Goal: Feedback & Contribution: Submit feedback/report problem

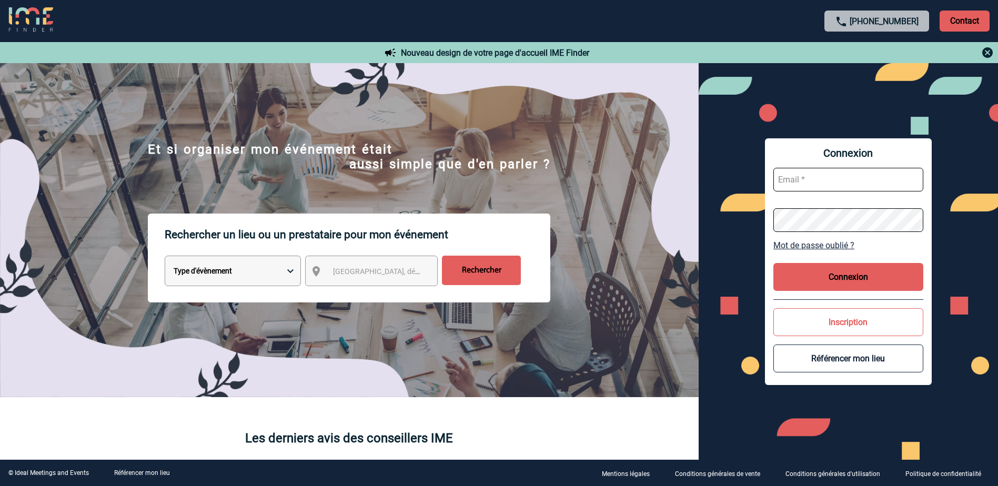
type input "[EMAIL_ADDRESS][PERSON_NAME][DOMAIN_NAME]"
click at [856, 278] on button "Connexion" at bounding box center [849, 277] width 150 height 28
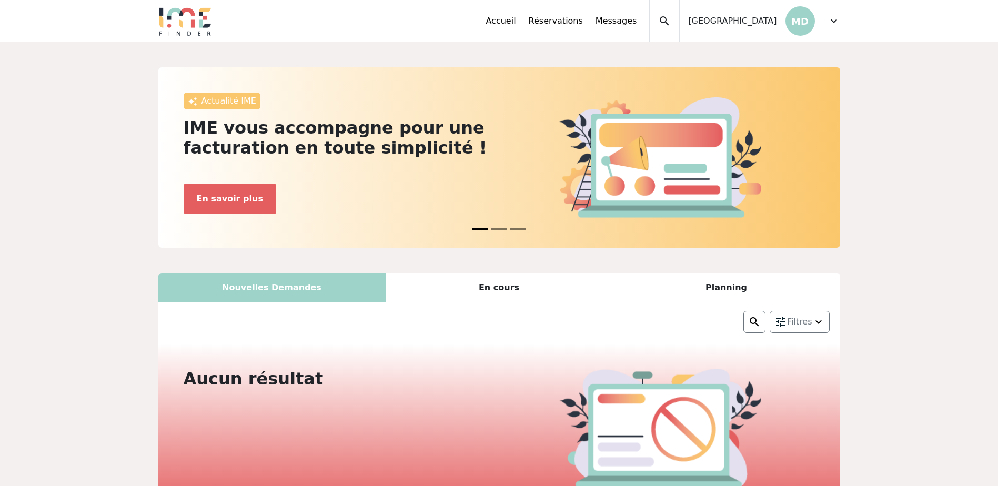
click at [836, 21] on span "expand_more" at bounding box center [834, 21] width 13 height 13
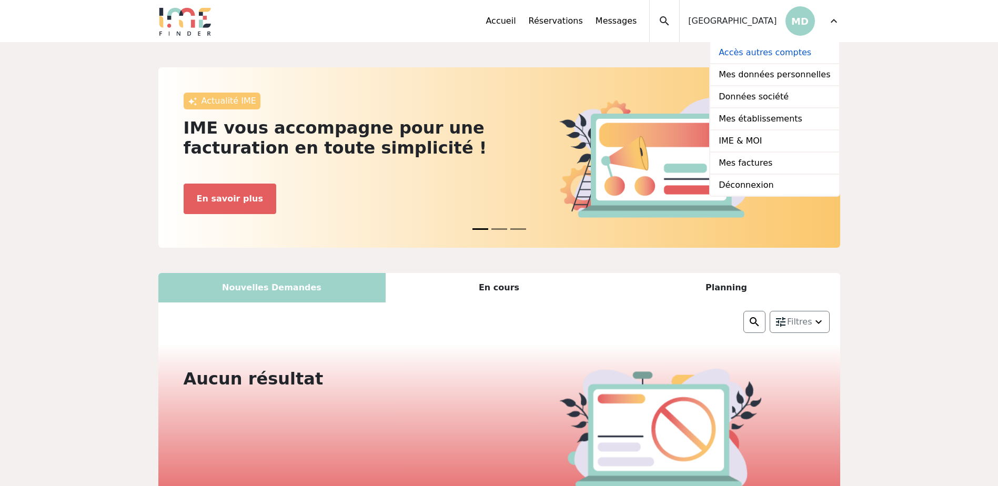
click at [756, 55] on link "Accès autres comptes" at bounding box center [774, 53] width 128 height 22
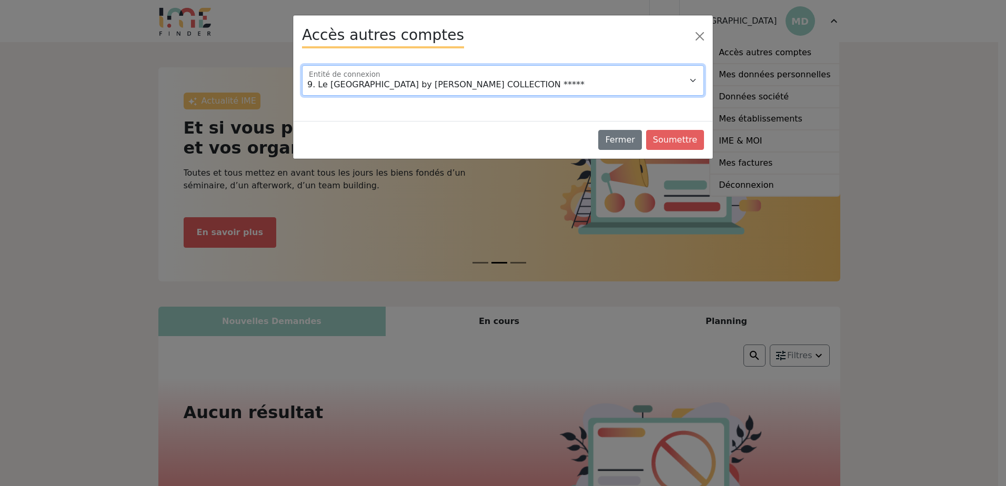
click at [443, 81] on select "9. Le Grand Hôtel Dieu by SOWELL COLLECTION ***** Domaine de la Petite Isle Hot…" at bounding box center [503, 80] width 402 height 31
select select "114849"
click at [302, 65] on select "9. Le Grand Hôtel Dieu by SOWELL COLLECTION ***** Domaine de la Petite Isle Hot…" at bounding box center [503, 80] width 402 height 31
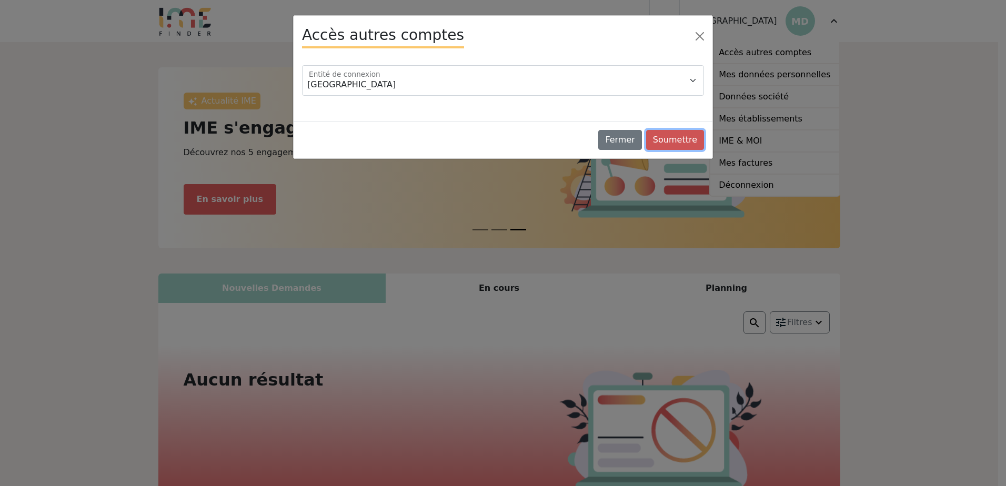
click at [676, 134] on button "Soumettre" at bounding box center [675, 140] width 58 height 20
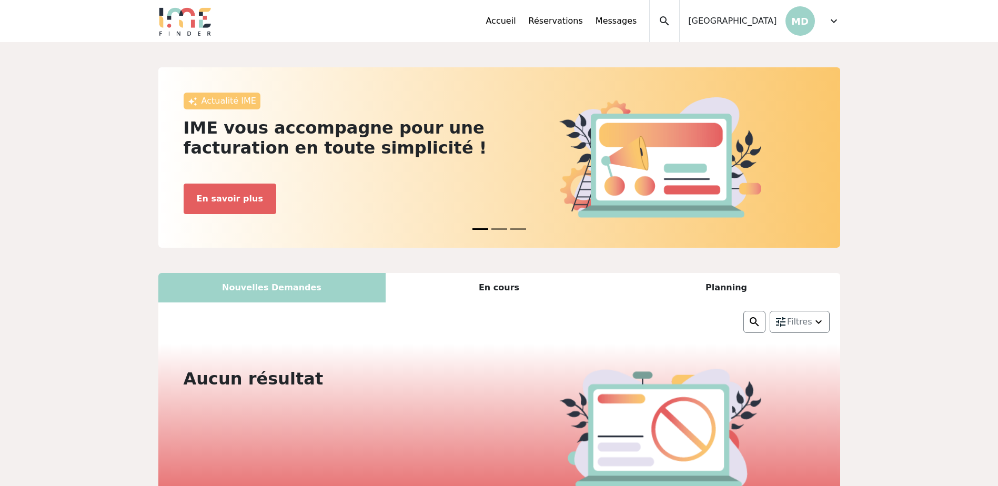
click at [839, 23] on span "expand_more" at bounding box center [834, 21] width 13 height 13
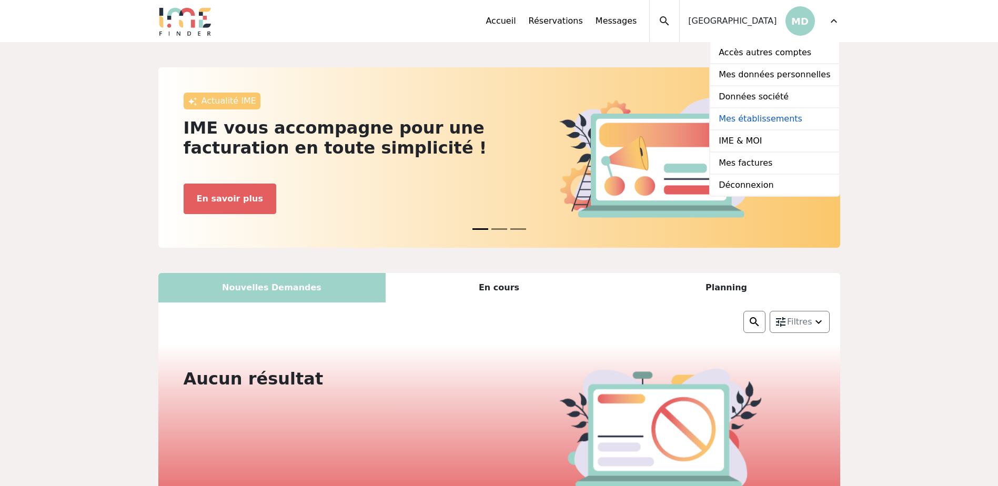
click at [769, 124] on link "Mes établissements" at bounding box center [774, 119] width 128 height 22
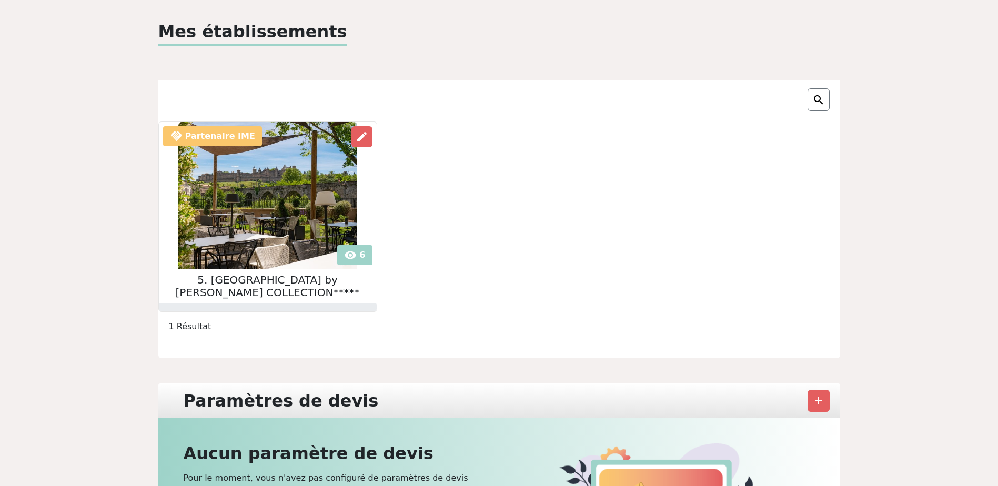
scroll to position [105, 0]
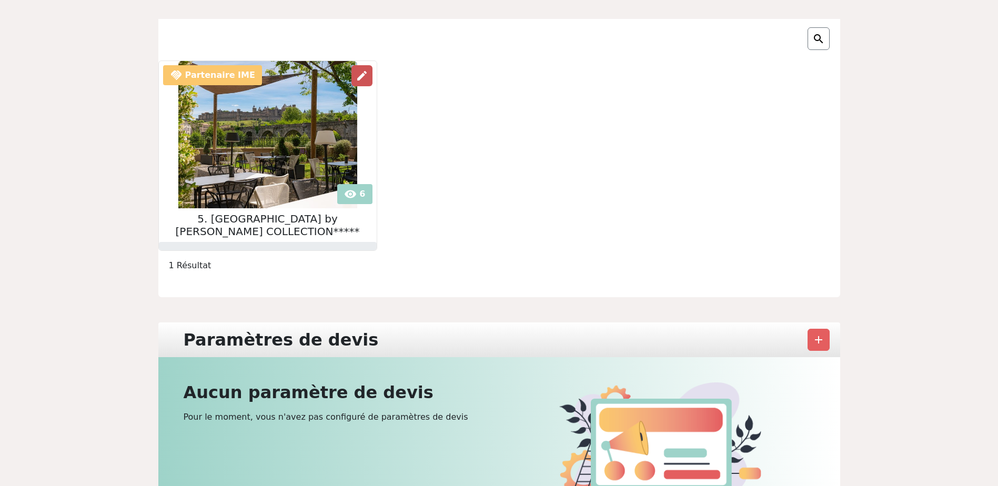
click at [367, 78] on span "edit" at bounding box center [362, 75] width 13 height 13
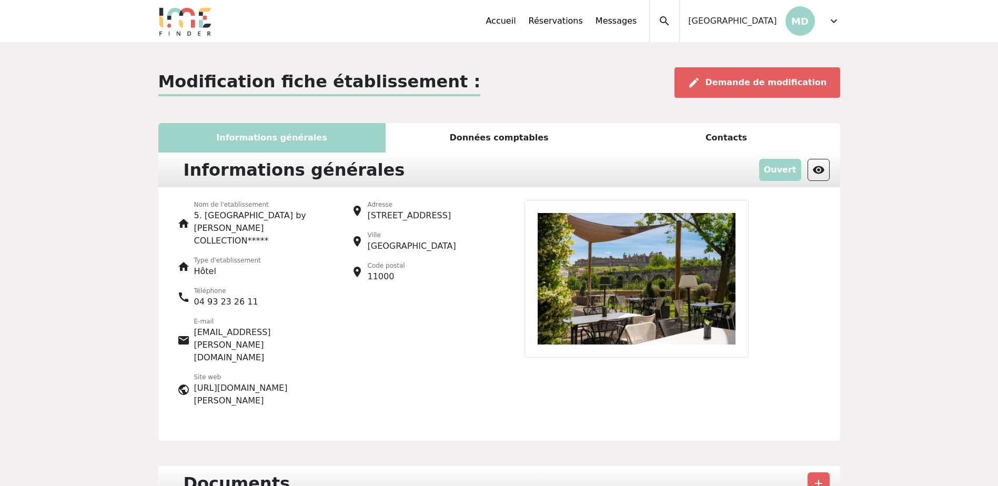
click at [467, 142] on div "Données comptables" at bounding box center [499, 137] width 227 height 29
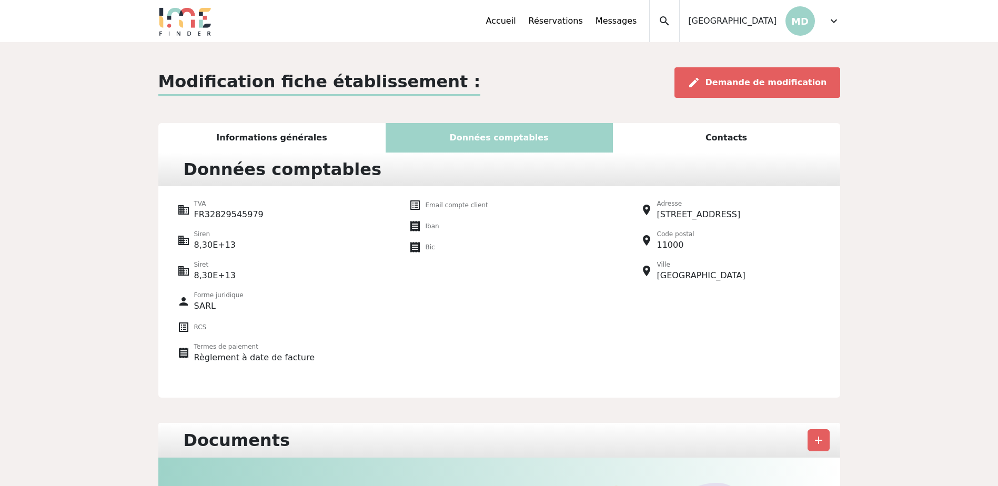
click at [721, 136] on div "Contacts" at bounding box center [726, 137] width 227 height 29
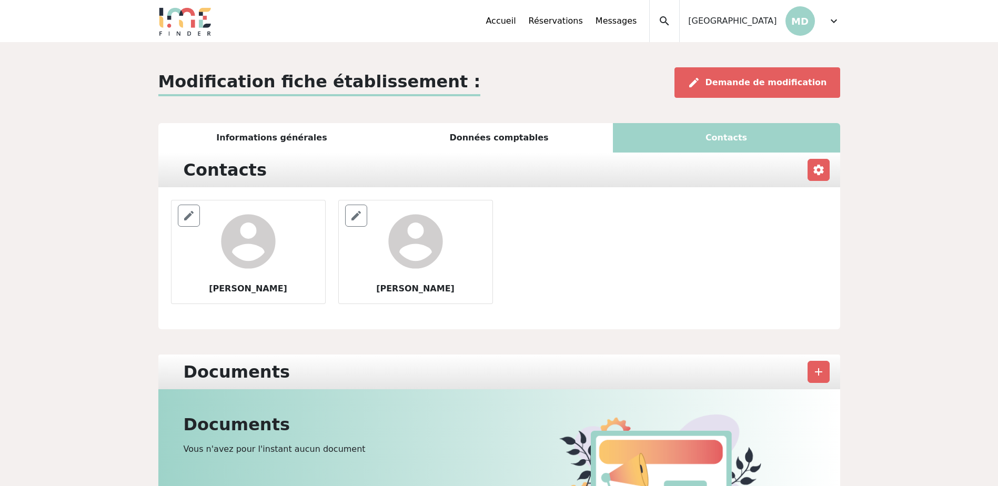
click at [282, 132] on div "Informations générales" at bounding box center [271, 137] width 227 height 29
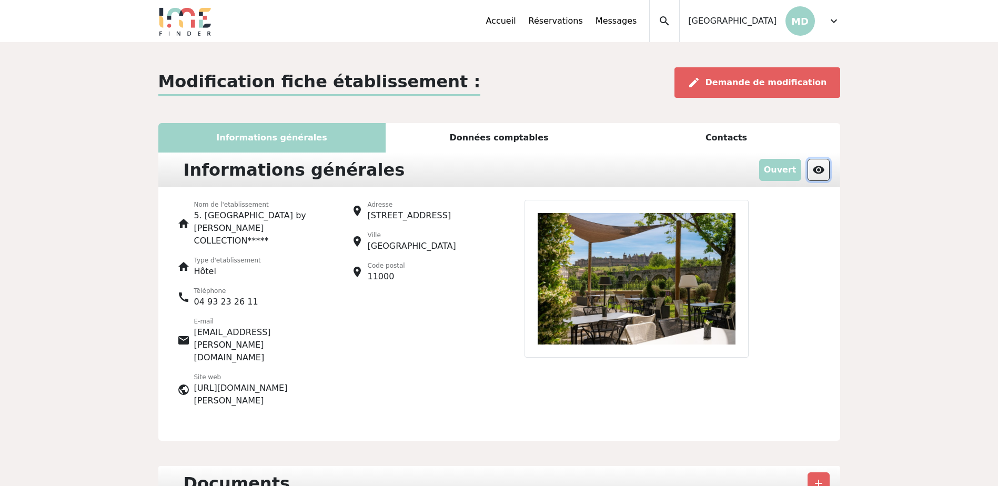
click at [819, 173] on span "visibility" at bounding box center [819, 170] width 13 height 13
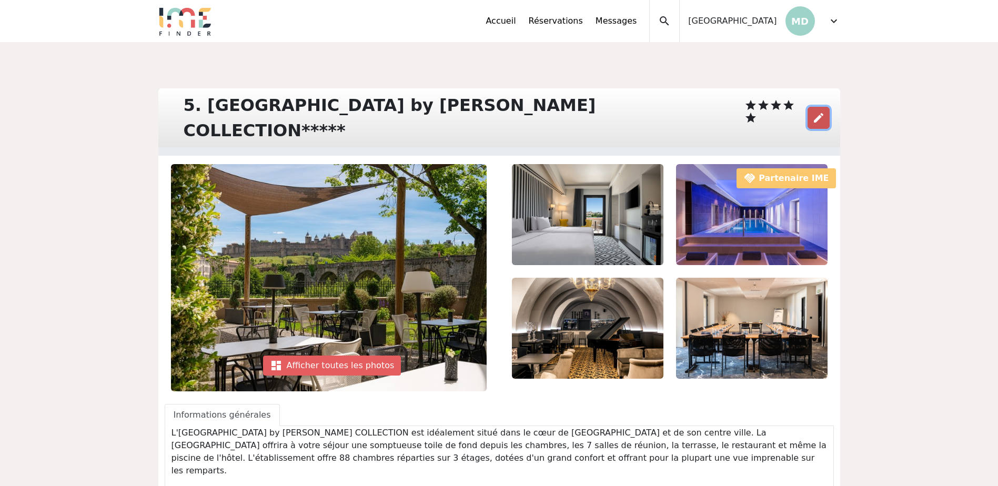
click at [826, 107] on button "edit" at bounding box center [819, 118] width 22 height 22
click at [830, 23] on span "expand_more" at bounding box center [834, 21] width 13 height 13
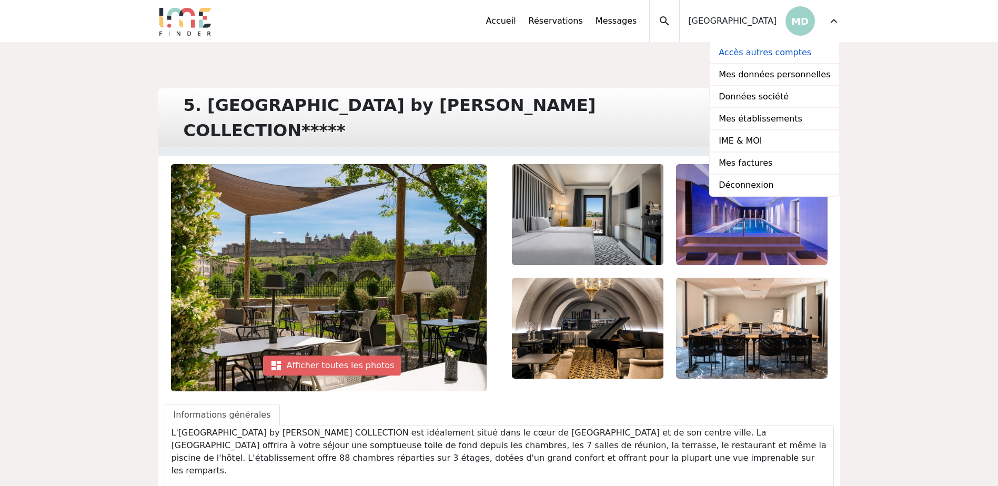
click at [764, 49] on link "Accès autres comptes" at bounding box center [774, 53] width 128 height 22
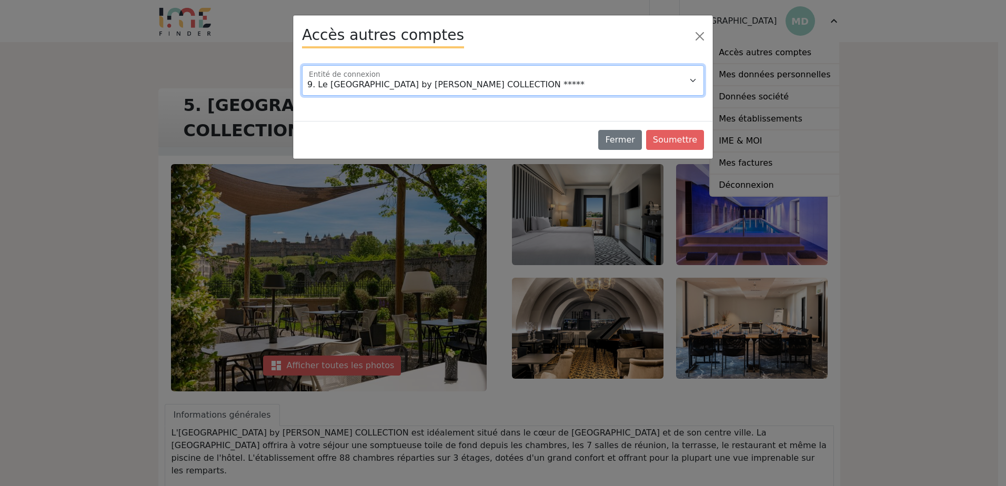
click at [476, 75] on select "9. Le Grand Hôtel Dieu by SOWELL COLLECTION ***** Domaine de la Petite Isle Hot…" at bounding box center [503, 80] width 402 height 31
select select "115912"
click at [302, 65] on select "9. Le Grand Hôtel Dieu by SOWELL COLLECTION ***** Domaine de la Petite Isle Hot…" at bounding box center [503, 80] width 402 height 31
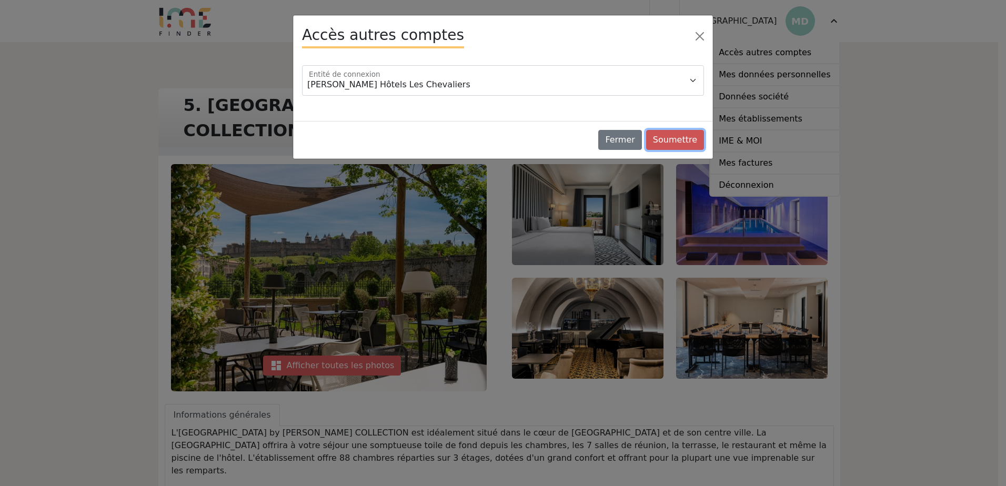
click at [671, 141] on button "Soumettre" at bounding box center [675, 140] width 58 height 20
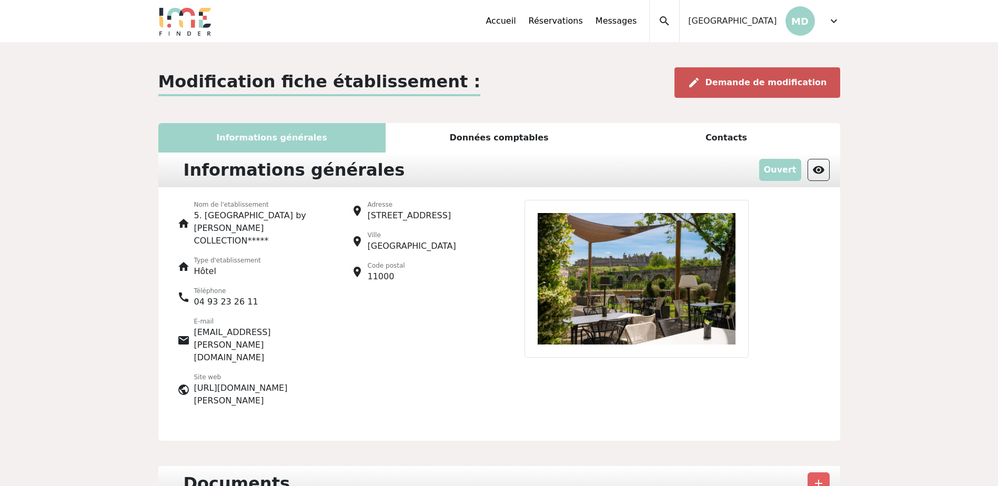
click at [761, 84] on span "Demande de modification" at bounding box center [767, 82] width 122 height 10
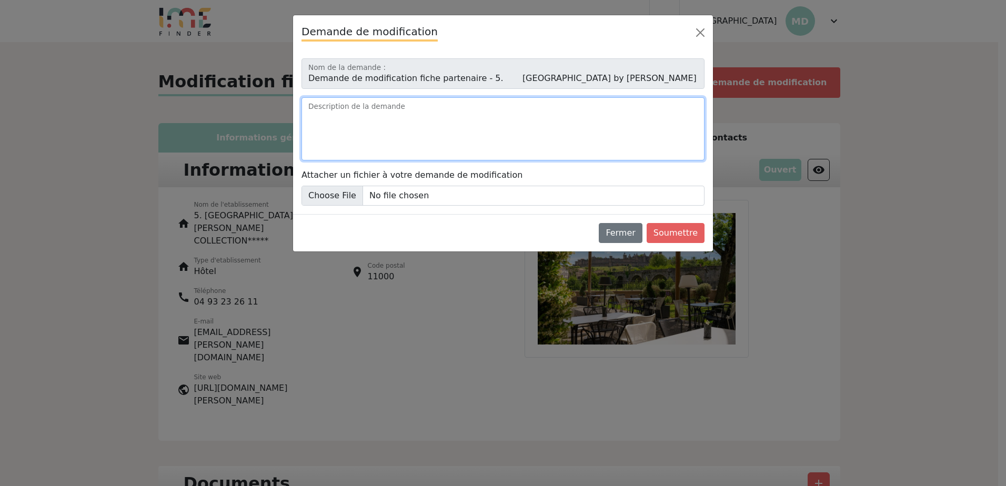
click at [325, 121] on textarea "Description de la demande" at bounding box center [503, 128] width 403 height 63
paste textarea "Mise à disposition de 90 chambres supplémentaires à l’Hôtel Les Chevaliers, sit…"
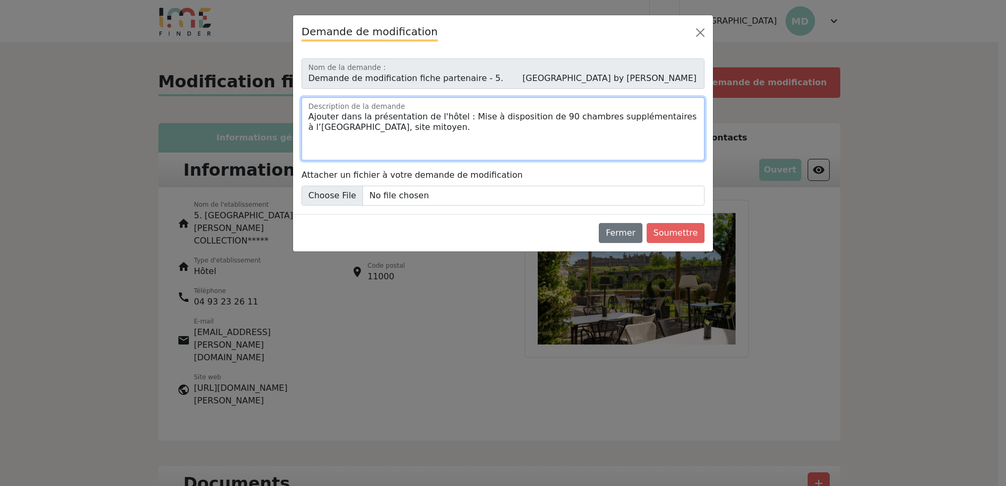
drag, startPoint x: 425, startPoint y: 133, endPoint x: 296, endPoint y: 118, distance: 129.8
click at [296, 118] on div "Demande de modification fiche partenaire - 5. Hôtel du Roi & Spa by SOWELL COLL…" at bounding box center [503, 132] width 420 height 164
type textarea "Ajouter dans la présentation de l'hôtel : Mise à disposition de 90 chambres sup…"
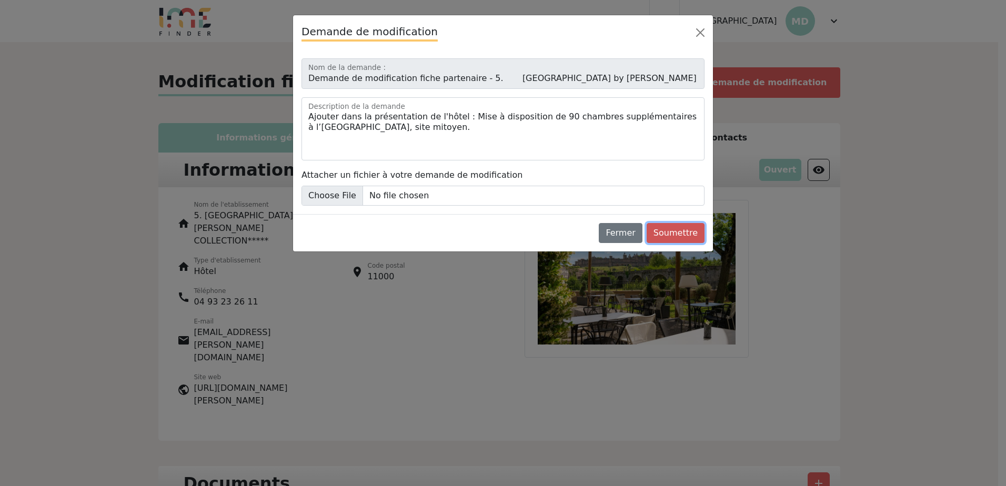
click at [690, 230] on button "Soumettre" at bounding box center [676, 233] width 58 height 20
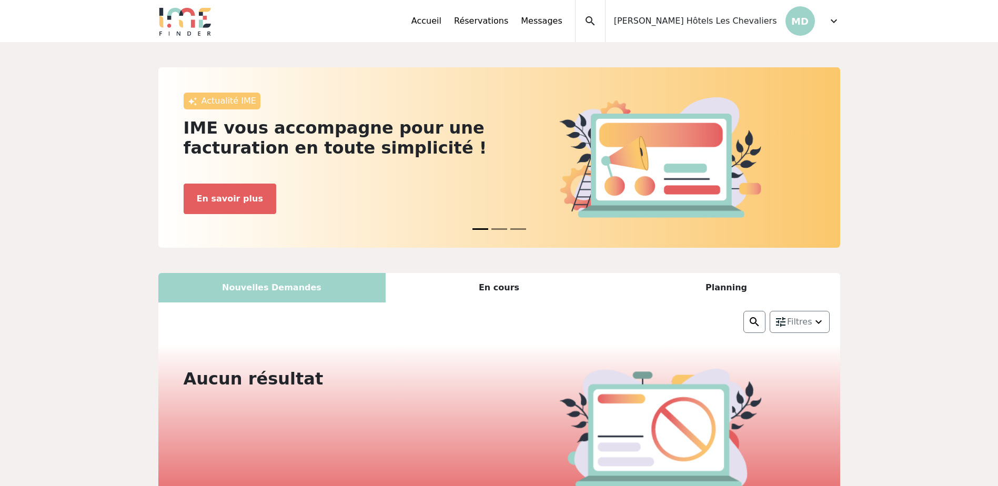
click at [833, 23] on span "expand_more" at bounding box center [834, 21] width 13 height 13
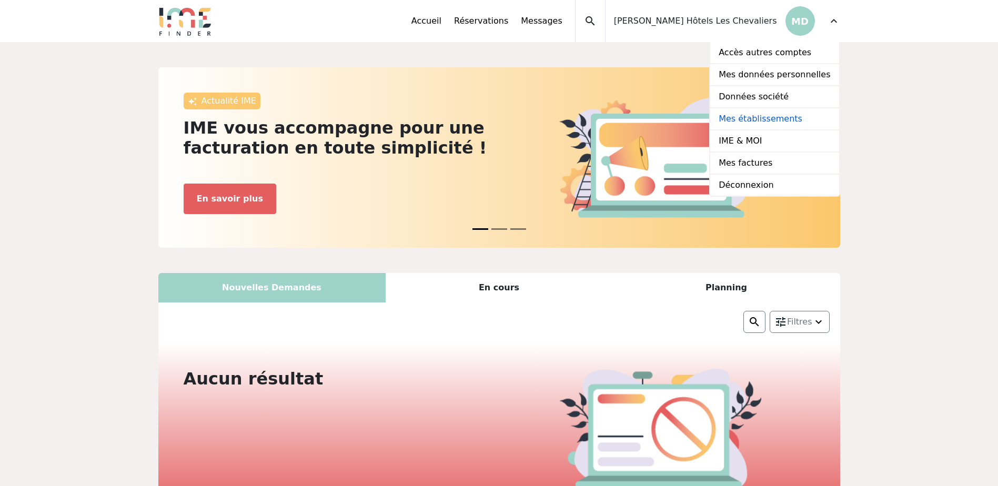
click at [755, 112] on link "Mes établissements" at bounding box center [774, 119] width 128 height 22
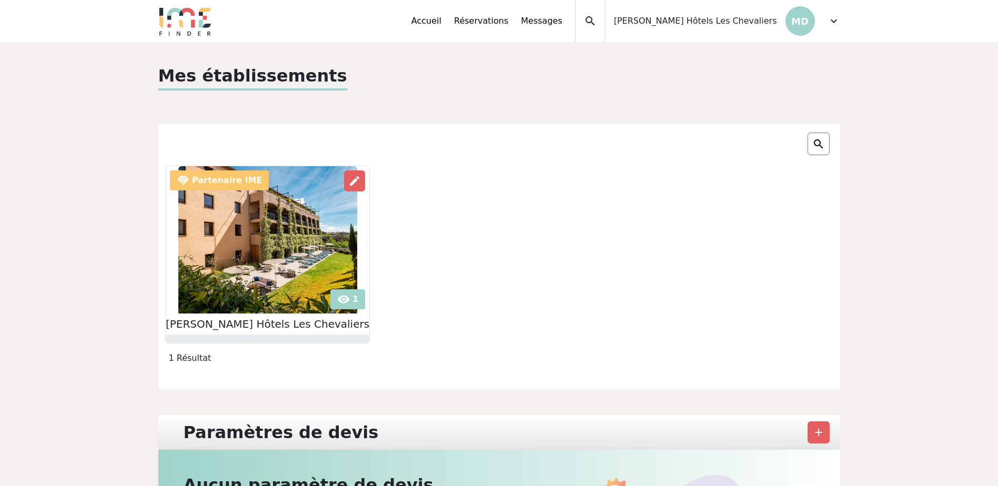
scroll to position [53, 0]
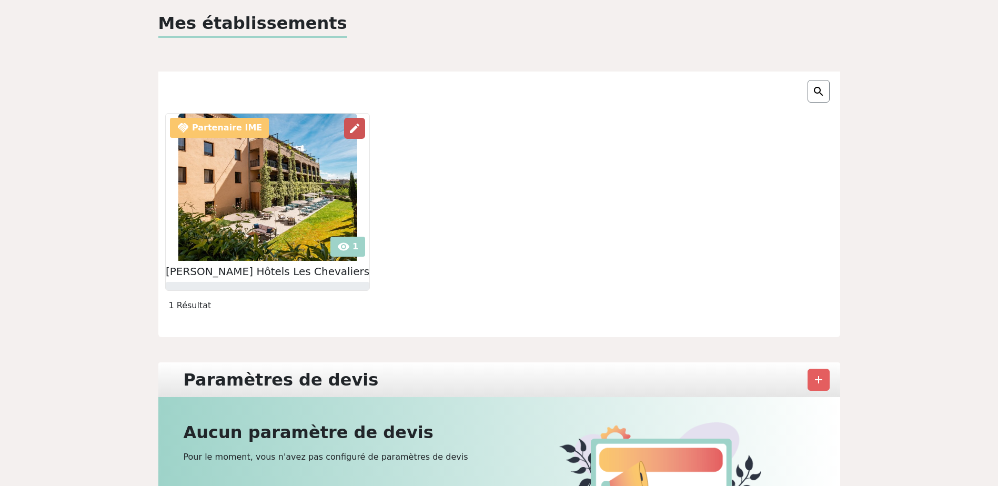
click at [348, 128] on span "edit" at bounding box center [354, 128] width 13 height 13
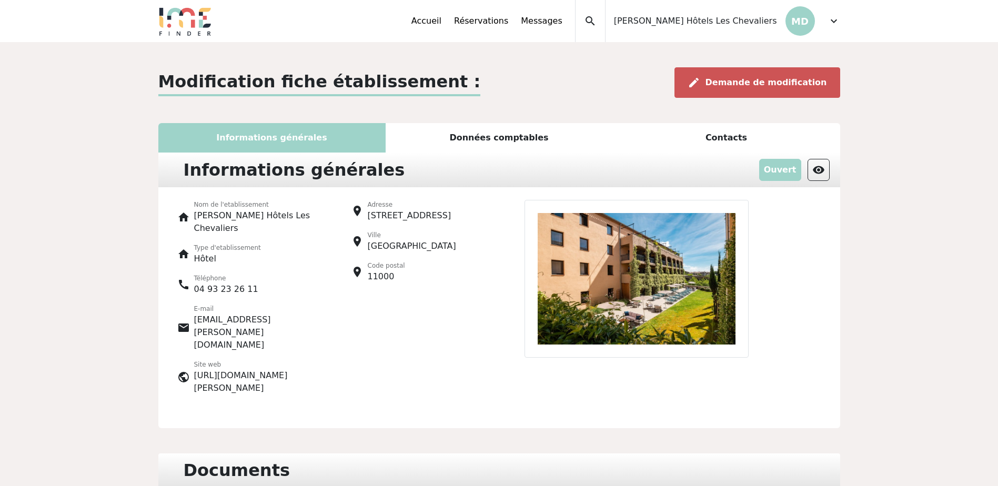
click at [739, 84] on span "Demande de modification" at bounding box center [767, 82] width 122 height 10
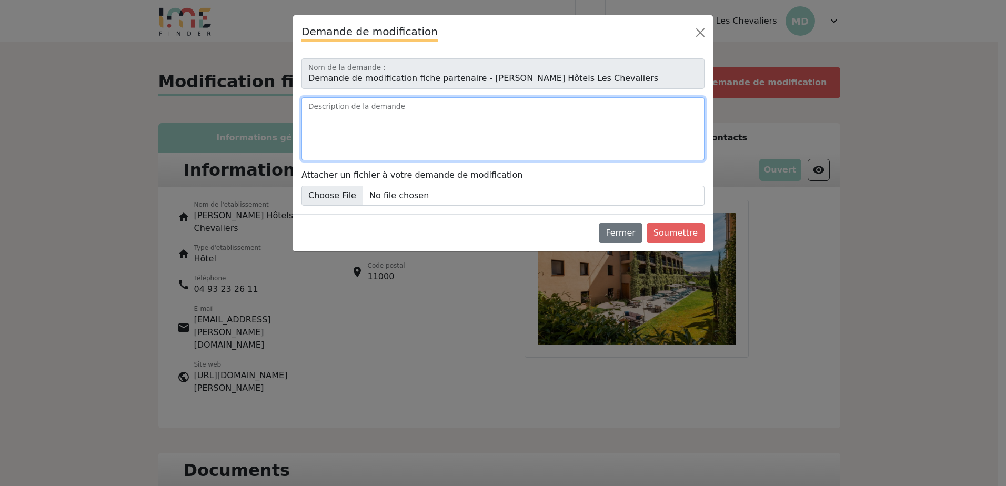
click at [362, 119] on textarea "Description de la demande" at bounding box center [503, 128] width 403 height 63
paste textarea "Ajouter dans la présentation de l'hôtel : Mise à disposition de 90 chambres sup…"
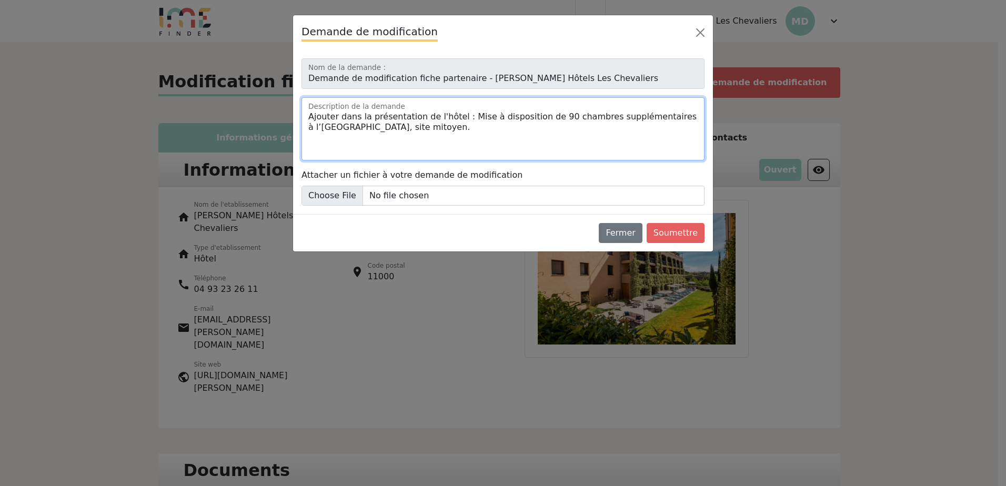
click at [546, 115] on textarea "Ajouter dans la présentation de l'hôtel : Mise à disposition de 90 chambres sup…" at bounding box center [503, 128] width 403 height 63
drag, startPoint x: 346, startPoint y: 128, endPoint x: 684, endPoint y: 111, distance: 338.8
click at [684, 111] on textarea "Ajouter dans la présentation de l'hôtel : Mise à disposition de 88 chambres sup…" at bounding box center [503, 128] width 403 height 63
type textarea "Ajouter dans la présentation de l'hôtel : Mise à disposition de 88 chambres sup…"
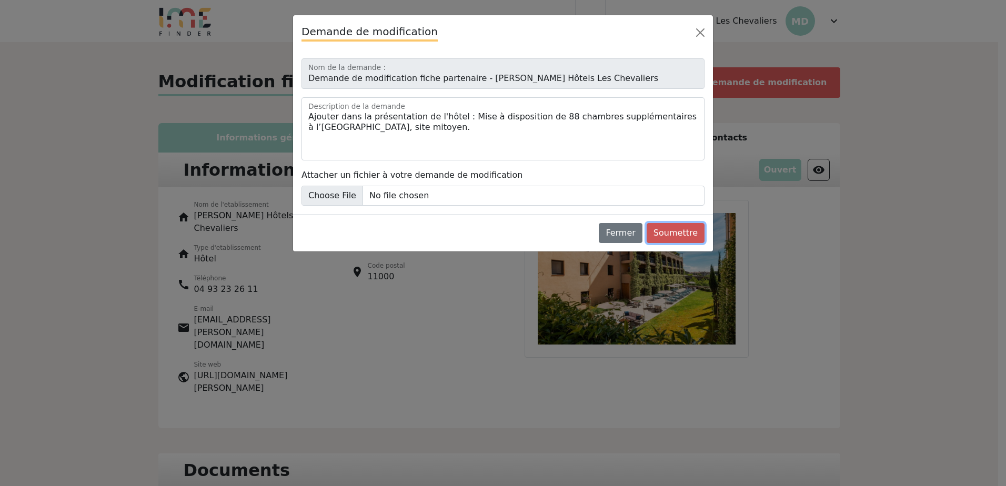
click at [666, 229] on button "Soumettre" at bounding box center [676, 233] width 58 height 20
